Goal: Navigation & Orientation: Find specific page/section

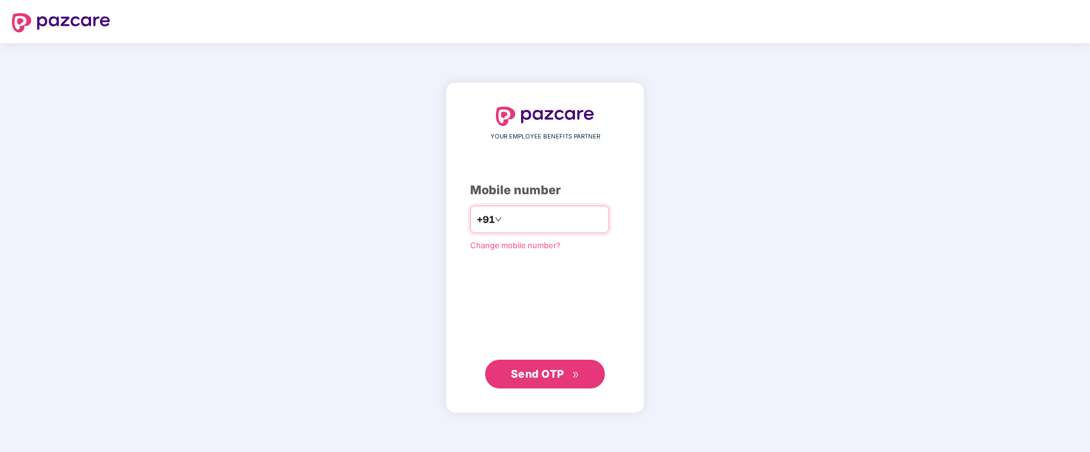
click at [504, 216] on input "********" at bounding box center [553, 219] width 98 height 19
type input "**********"
click at [537, 377] on span "Send OTP" at bounding box center [537, 373] width 53 height 13
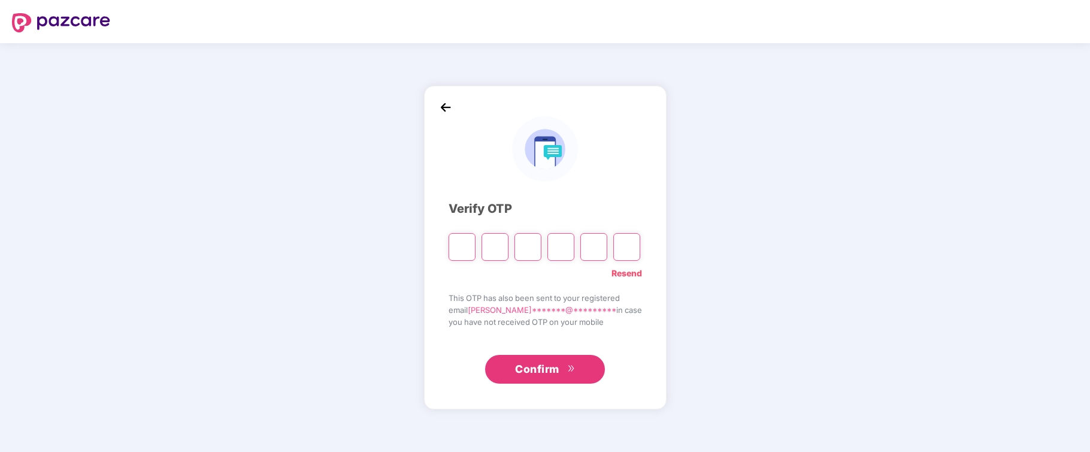
type input "*"
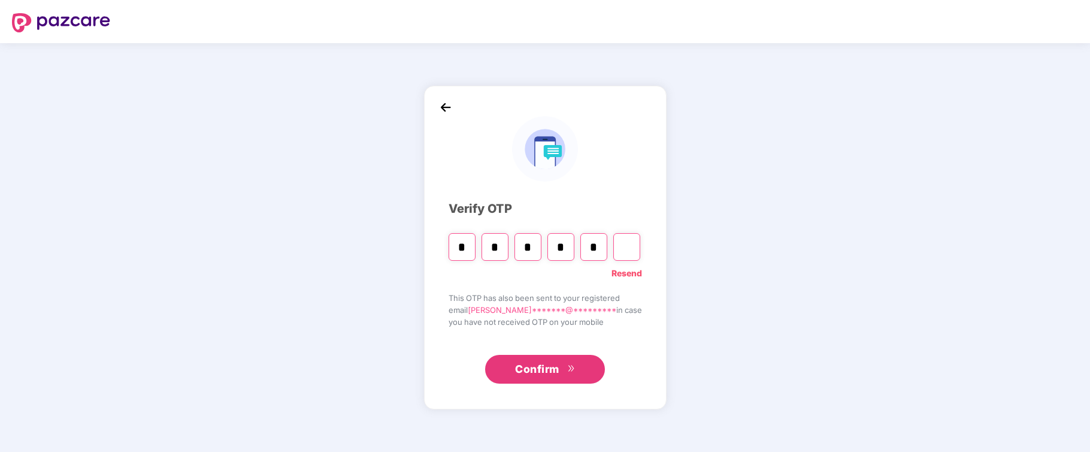
type input "*"
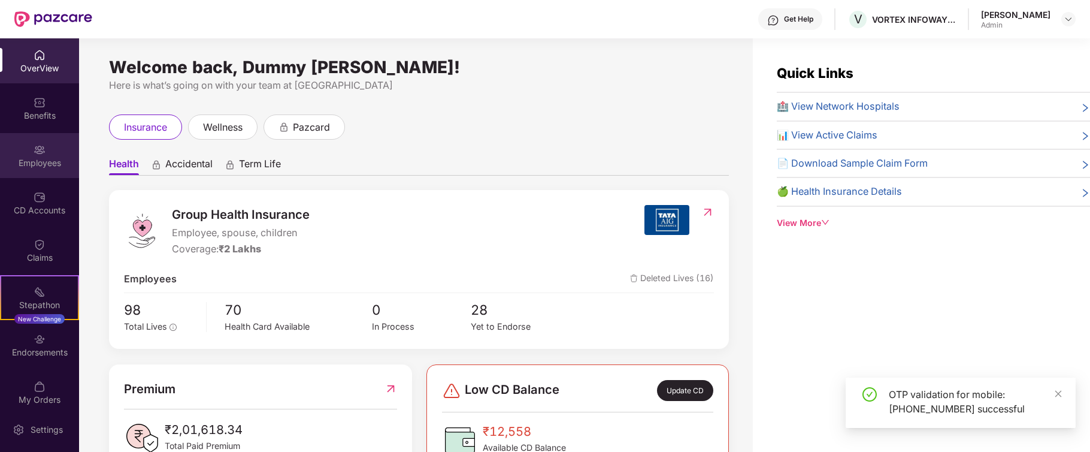
click at [39, 150] on img at bounding box center [40, 150] width 12 height 12
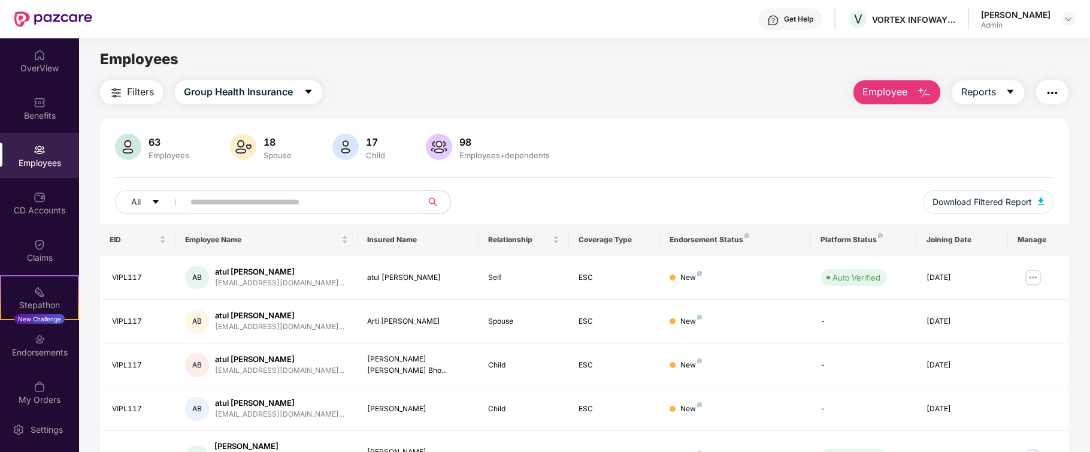
click at [921, 89] on img "button" at bounding box center [924, 93] width 14 height 14
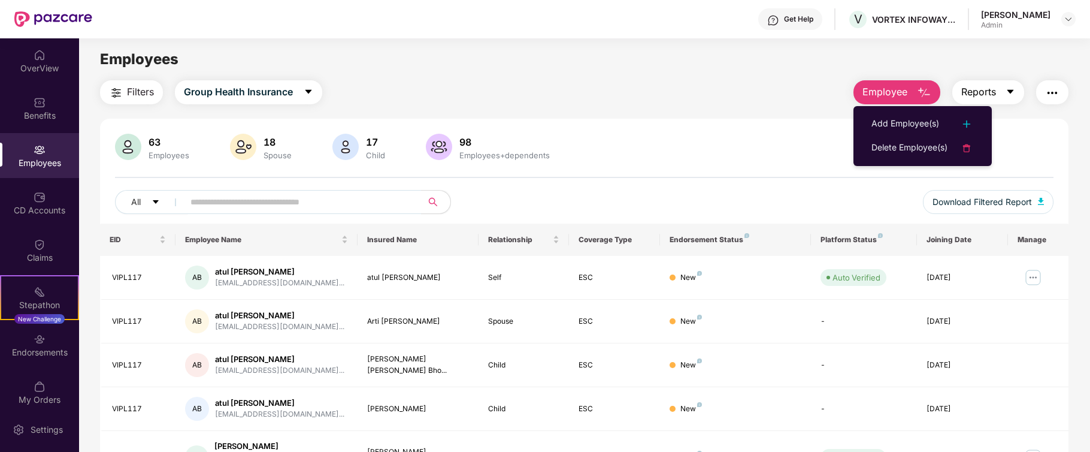
click at [1009, 87] on icon "caret-down" at bounding box center [1011, 92] width 10 height 10
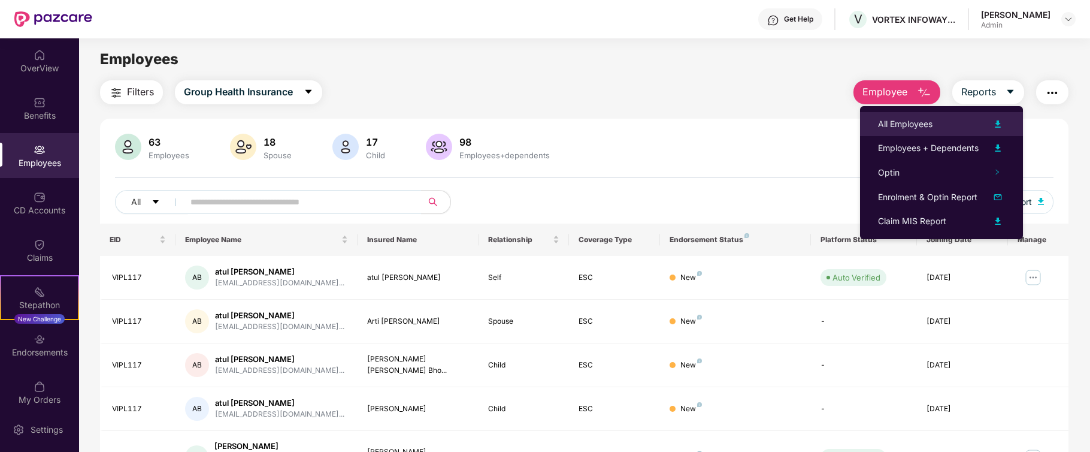
click at [998, 121] on img at bounding box center [998, 124] width 14 height 14
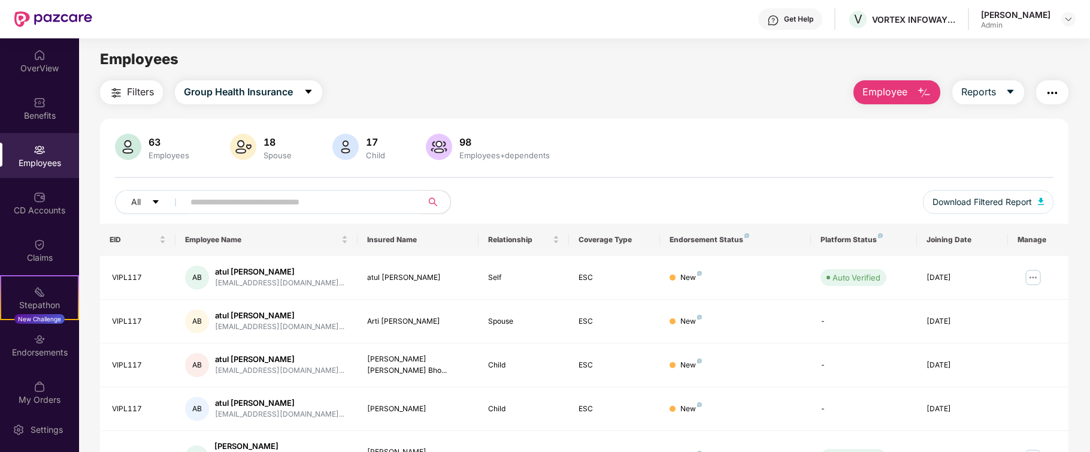
click at [669, 95] on div "Filters Group Health Insurance Employee Reports" at bounding box center [584, 92] width 968 height 24
click at [1012, 91] on icon "caret-down" at bounding box center [1011, 92] width 10 height 10
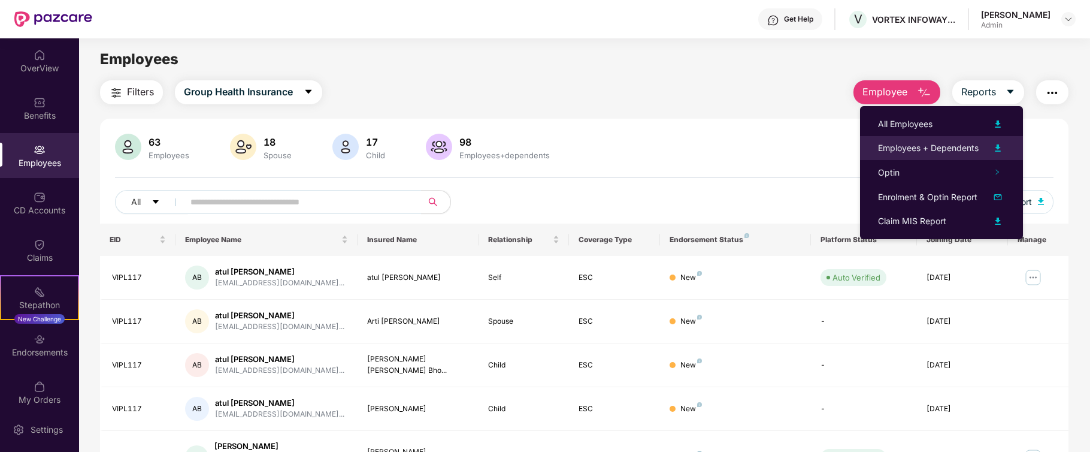
click at [997, 144] on img at bounding box center [998, 148] width 14 height 14
